Goal: Task Accomplishment & Management: Complete application form

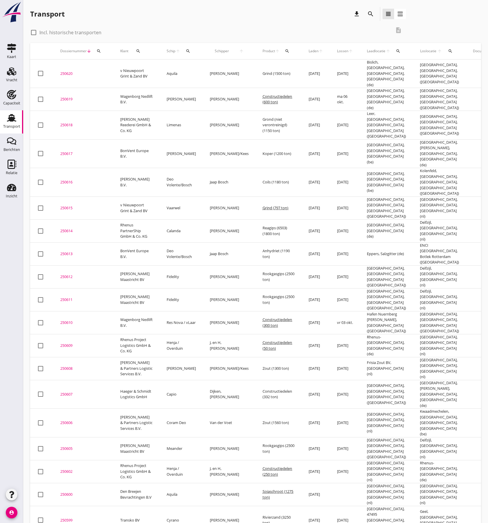
click at [189, 21] on div "Transport download search view_headline view_agenda" at bounding box center [218, 15] width 376 height 16
click at [34, 31] on div at bounding box center [34, 33] width 10 height 10
checkbox input "true"
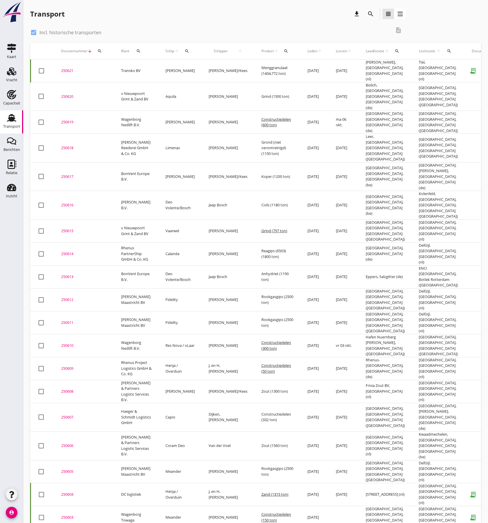
click at [284, 50] on icon "search" at bounding box center [286, 51] width 5 height 5
click at [275, 70] on input "Zoeken op product..." at bounding box center [289, 67] width 60 height 9
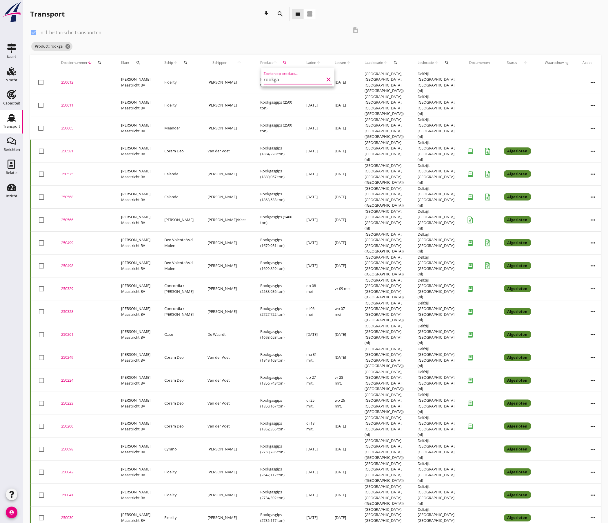
type input "rookga"
click at [488, 144] on icon "more_horiz" at bounding box center [594, 151] width 16 height 16
click at [488, 213] on div "Vracht kopieeren" at bounding box center [580, 214] width 41 height 7
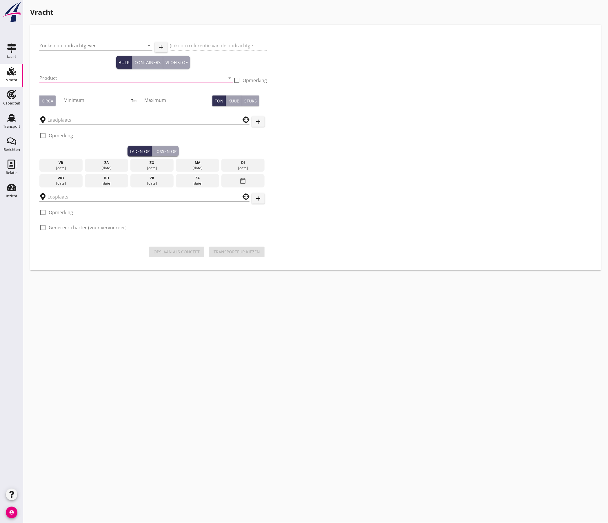
type input "[PERSON_NAME] Maastricht BV"
type input "ovv referentie 682740/35050"
type input "Rookgasgips (6503)"
type input "1850"
type input "[GEOGRAPHIC_DATA], [GEOGRAPHIC_DATA], [GEOGRAPHIC_DATA]"
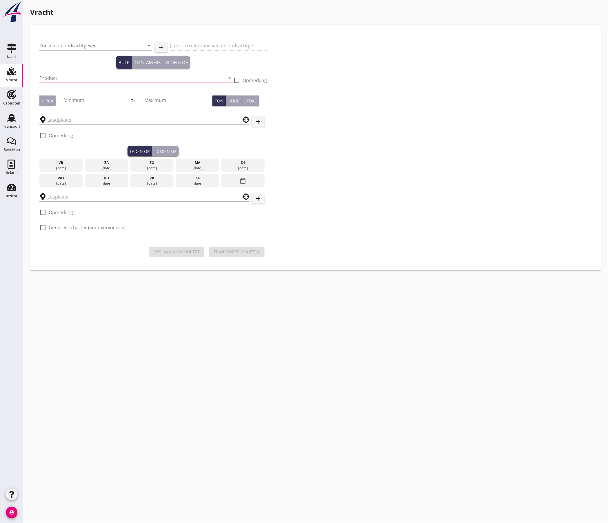
checkbox input "true"
type input "Delfzijl, [GEOGRAPHIC_DATA], [GEOGRAPHIC_DATA]"
checkbox input "true"
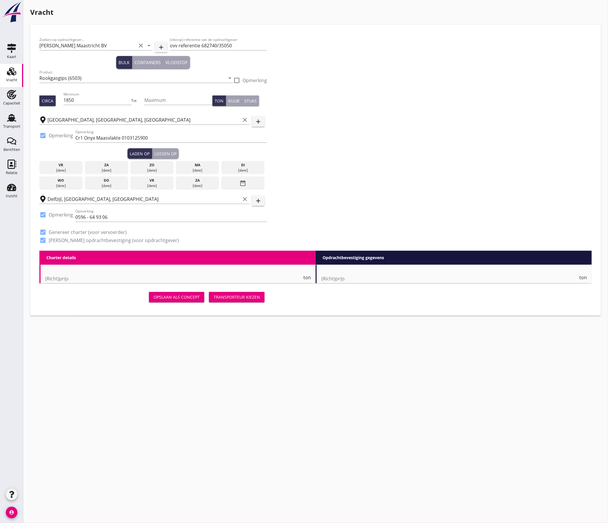
type input "7.25"
checkbox input "false"
radio input "false"
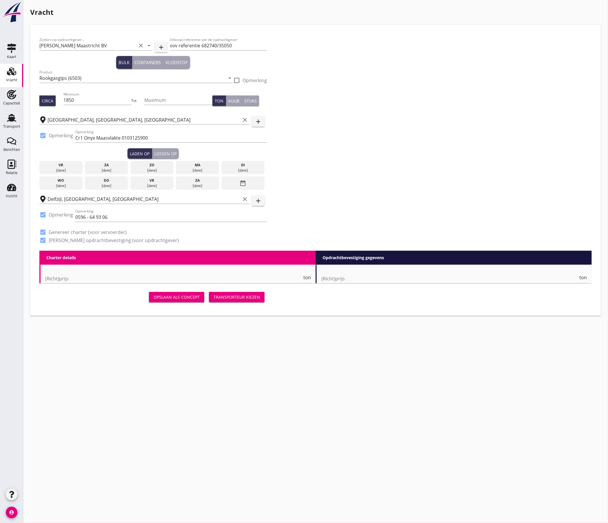
checkbox input "true"
type input "24"
type input "5"
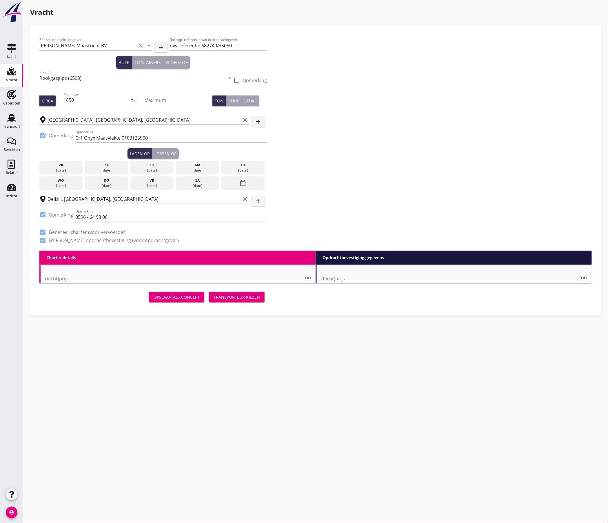
type input "14"
type input "7.5"
checkbox input "false"
radio input "false"
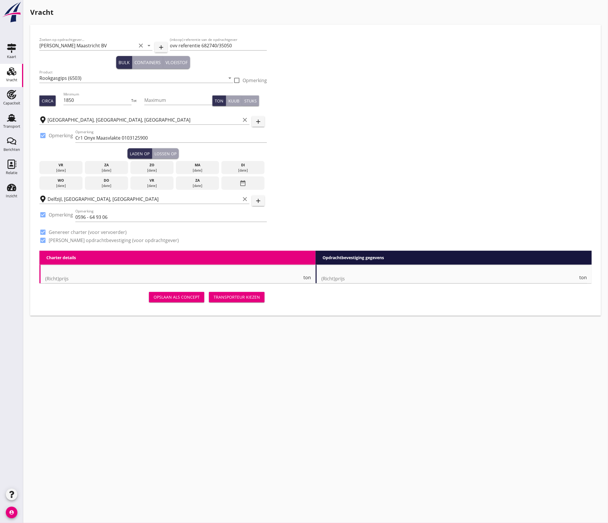
radio input "false"
checkbox input "true"
type input "1"
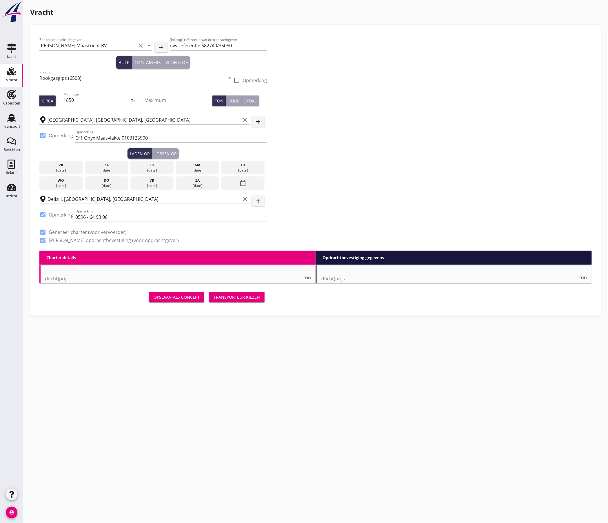
type input "14"
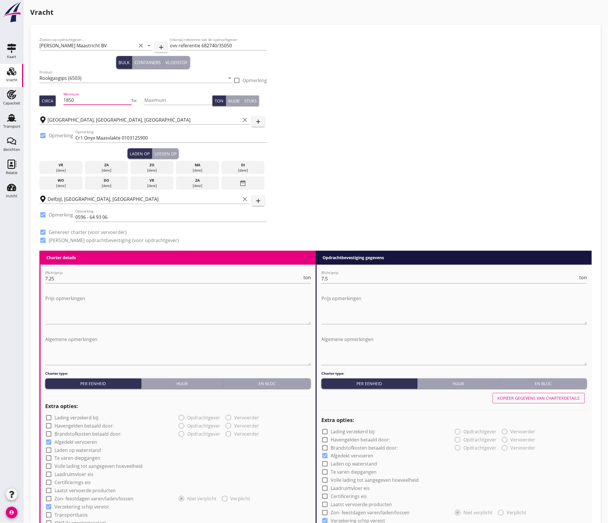
click at [83, 99] on input "1850" at bounding box center [98, 99] width 68 height 9
type input "1800"
click at [56, 278] on input "7.25" at bounding box center [173, 278] width 257 height 9
type input "7.75"
click at [346, 279] on input "7.5" at bounding box center [450, 278] width 257 height 9
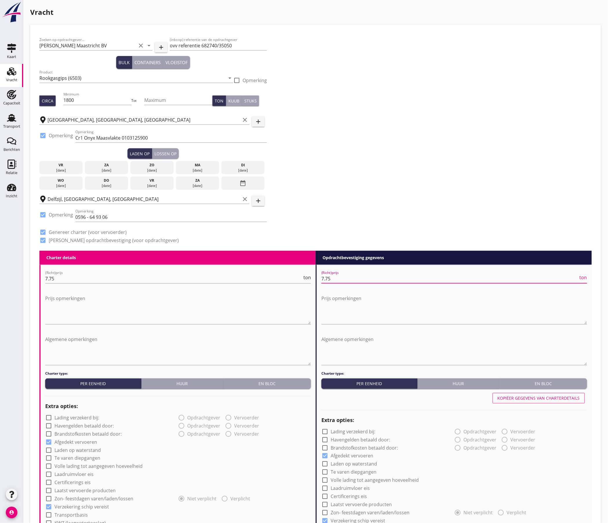
type input "7.75"
click at [382, 155] on div "Zoeken op opdrachtgever... [PERSON_NAME] Maastricht BV clear arrow_drop_down ad…" at bounding box center [315, 142] width 557 height 217
click at [239, 166] on div "di" at bounding box center [243, 164] width 41 height 5
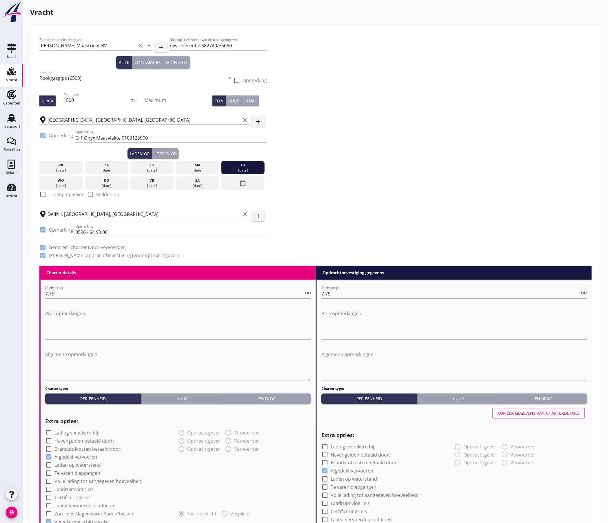
click at [57, 195] on label "Tijdstip opgeven" at bounding box center [67, 194] width 36 height 6
checkbox input "true"
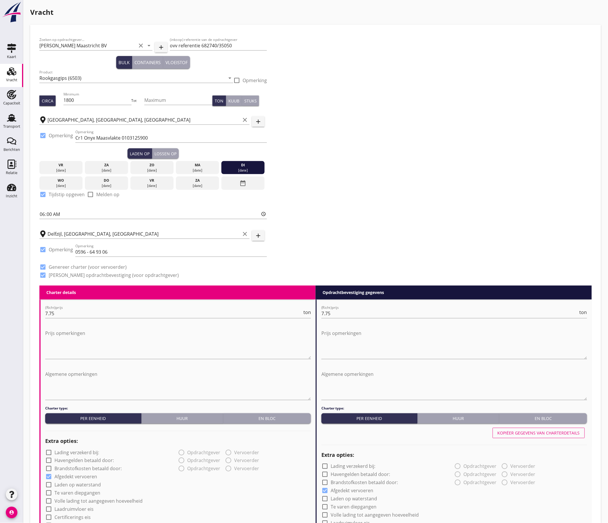
click at [171, 156] on div "Lossen op" at bounding box center [166, 154] width 22 height 6
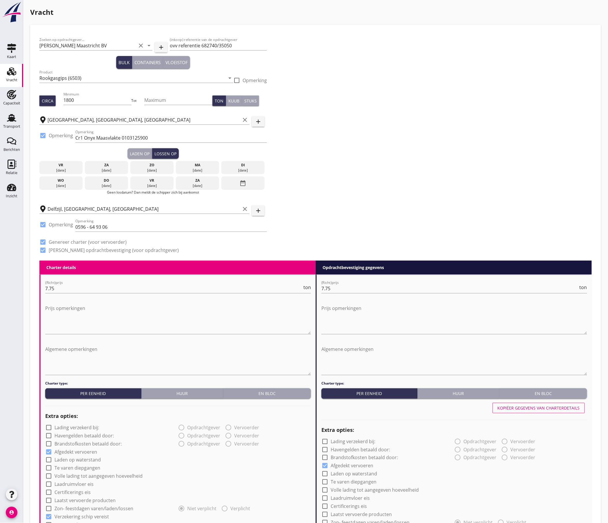
click at [164, 180] on div "vr" at bounding box center [152, 180] width 41 height 5
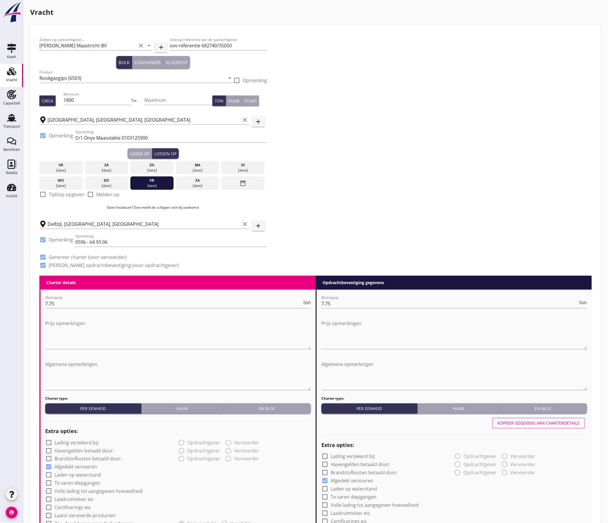
click at [59, 195] on label "Tijdstip opgeven" at bounding box center [67, 194] width 36 height 6
checkbox input "true"
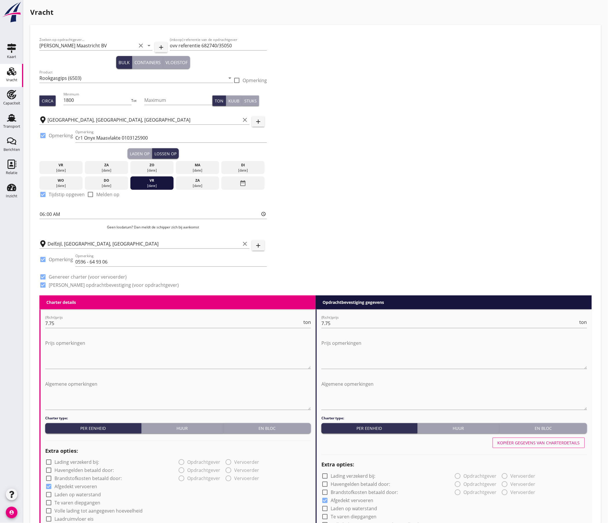
click at [376, 165] on div "Zoeken op opdrachtgever... [PERSON_NAME] Maastricht BV clear arrow_drop_down ad…" at bounding box center [315, 164] width 557 height 261
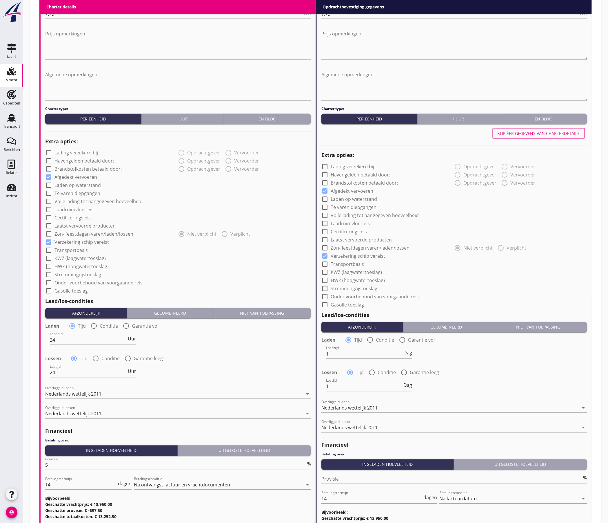
scroll to position [364, 0]
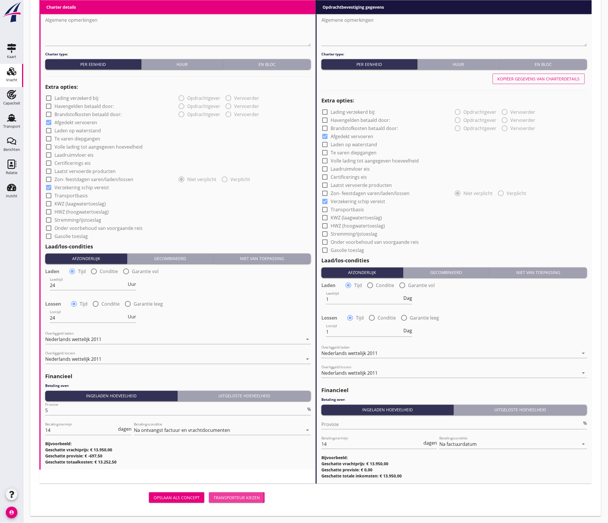
click at [247, 498] on div "Transporteur kiezen" at bounding box center [237, 497] width 46 height 6
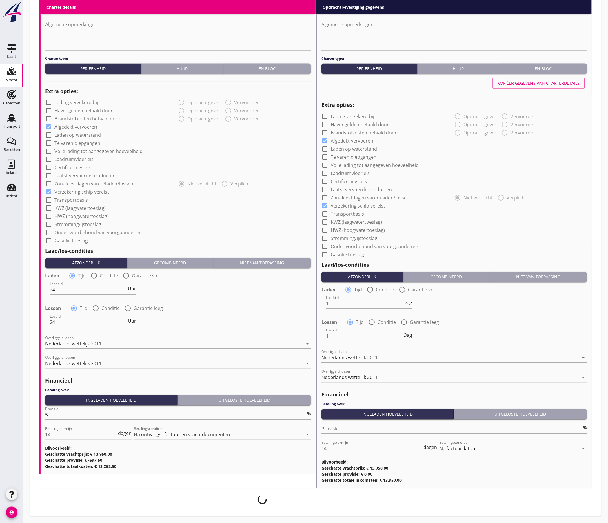
scroll to position [359, 0]
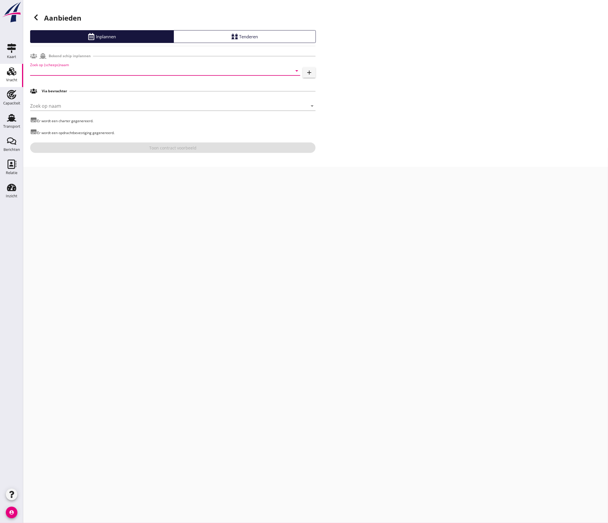
click at [63, 67] on input "Zoek op (scheeps)naam" at bounding box center [157, 70] width 254 height 9
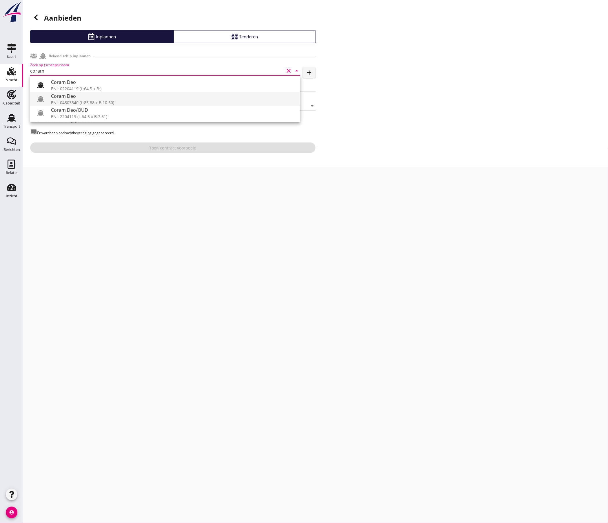
click at [73, 99] on div "Coram Deo" at bounding box center [173, 96] width 245 height 7
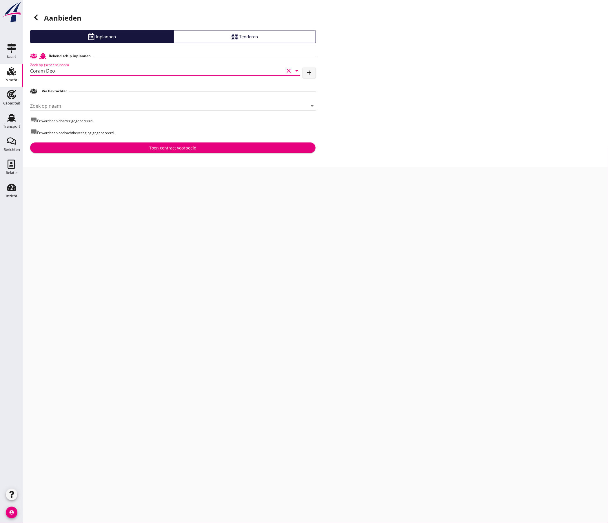
type input "Coram Deo"
click at [154, 145] on div "Toon contract voorbeeld" at bounding box center [172, 148] width 47 height 6
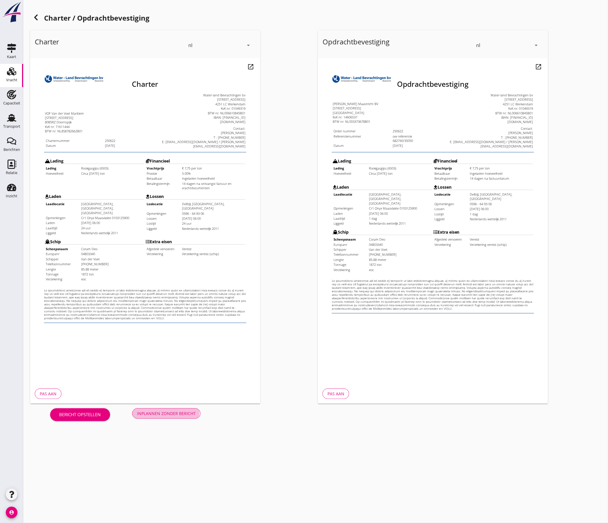
click at [177, 413] on div "Inplannen zonder bericht" at bounding box center [166, 413] width 59 height 6
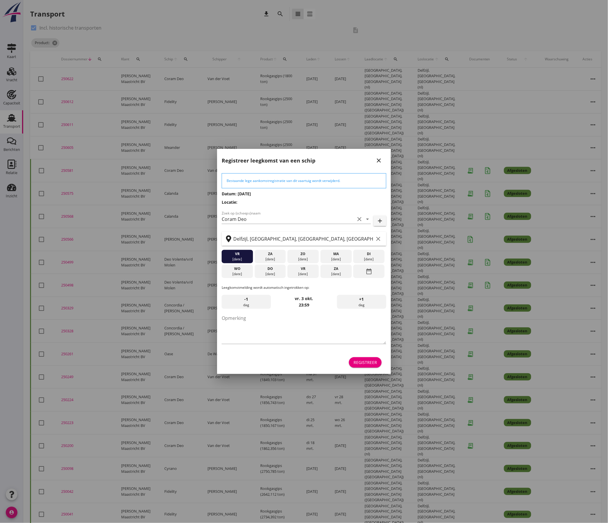
drag, startPoint x: 286, startPoint y: 98, endPoint x: 292, endPoint y: 106, distance: 9.9
click at [286, 98] on div at bounding box center [304, 261] width 608 height 523
click at [368, 365] on div "Registreer" at bounding box center [365, 362] width 23 height 6
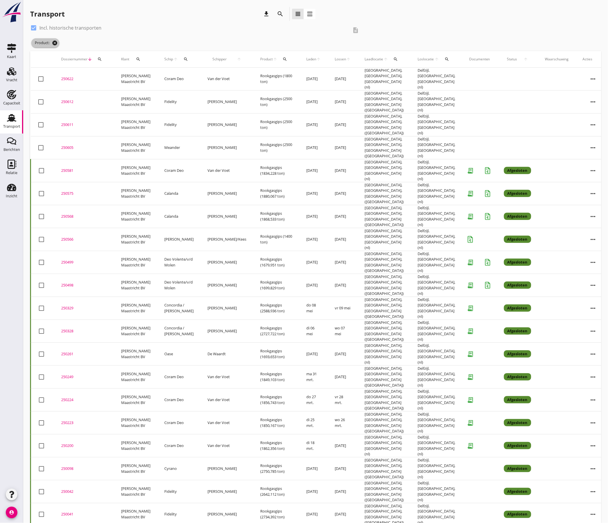
click at [55, 44] on icon "cancel" at bounding box center [55, 43] width 6 height 6
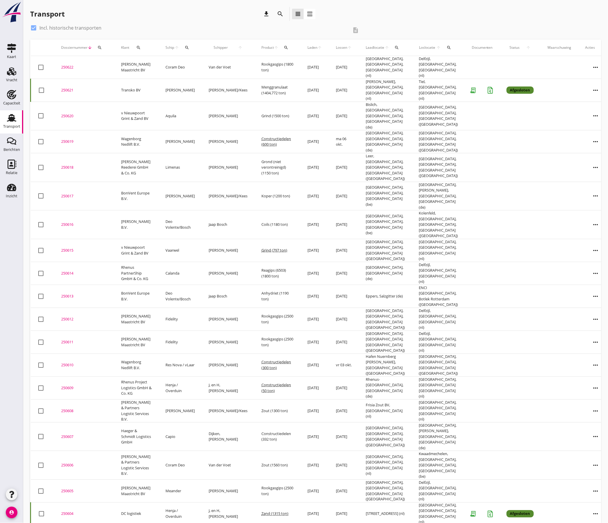
click at [65, 65] on div "250622" at bounding box center [84, 67] width 46 height 6
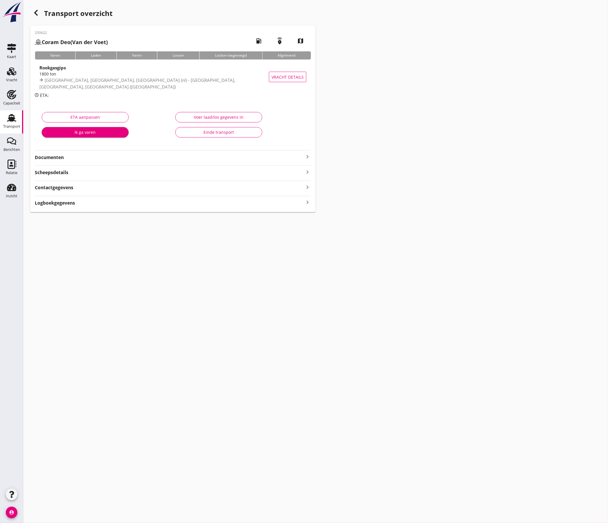
click at [150, 161] on div "250622 Coram Deo (Van der Voet) local_gas_station emergency_share map Varen Lad…" at bounding box center [173, 119] width 286 height 186
click at [154, 159] on strong "Documenten" at bounding box center [169, 157] width 269 height 7
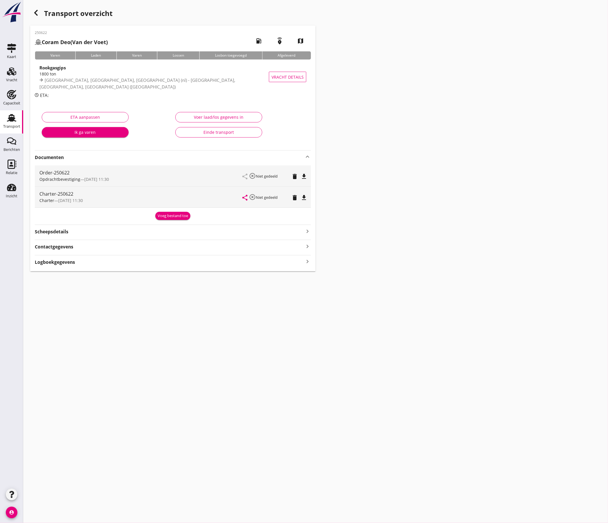
click at [303, 175] on icon "file_download" at bounding box center [304, 176] width 7 height 7
click at [306, 196] on icon "file_download" at bounding box center [304, 197] width 7 height 7
